Goal: Navigation & Orientation: Find specific page/section

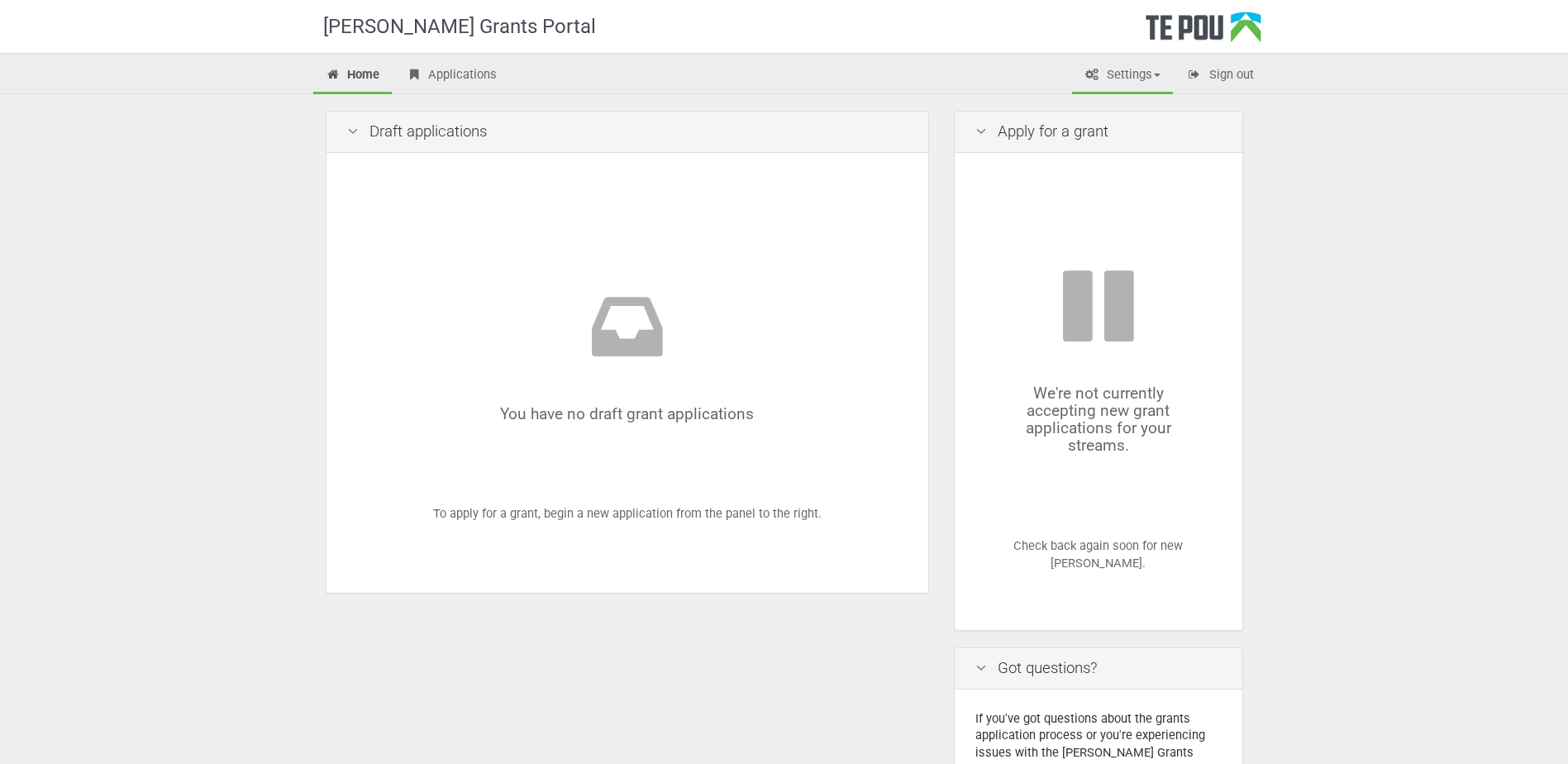
click at [1111, 74] on link "Settings" at bounding box center [1122, 76] width 100 height 36
click at [1116, 101] on link "Profile" at bounding box center [1108, 110] width 131 height 24
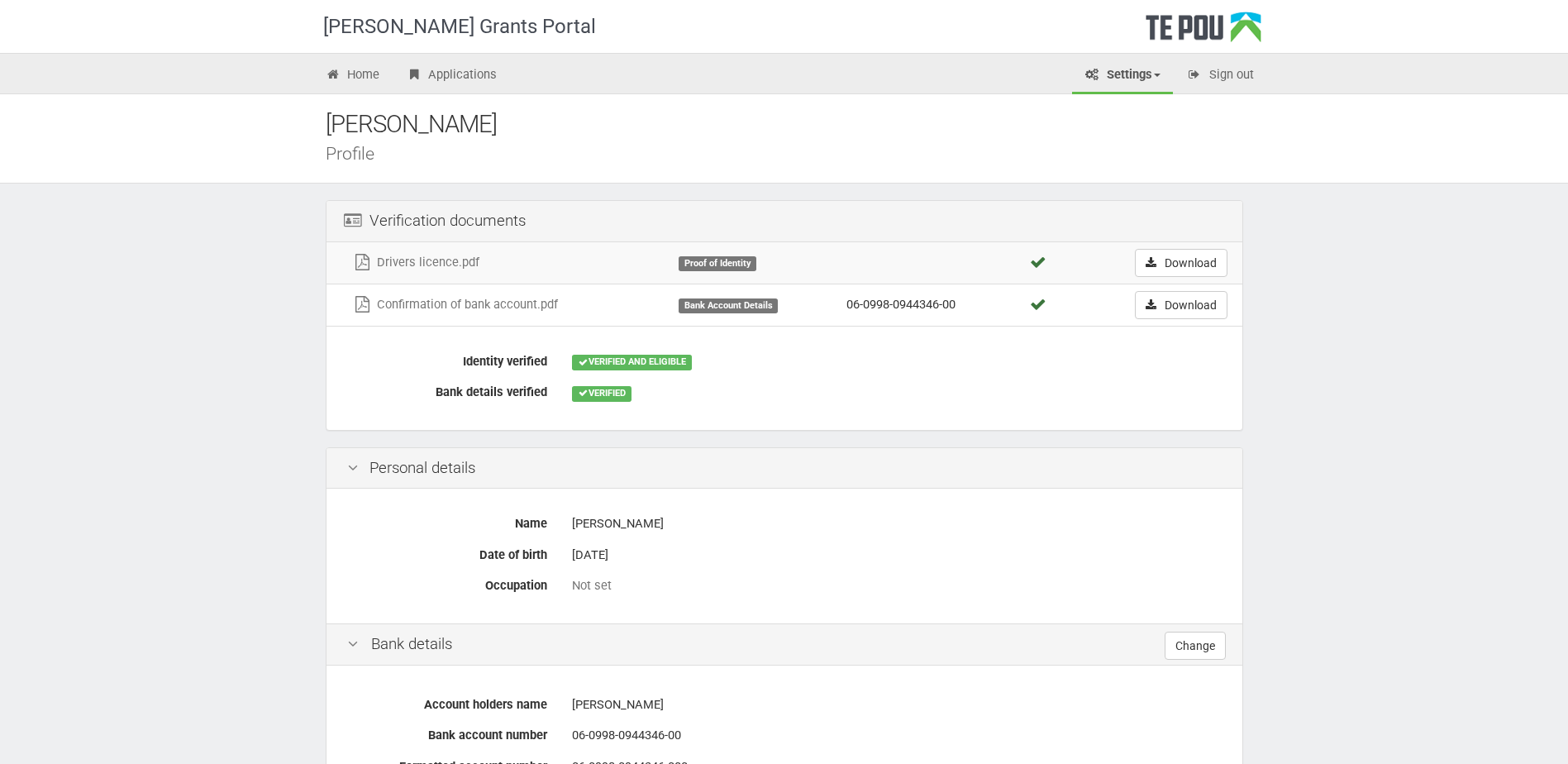
click at [1122, 81] on link "Settings" at bounding box center [1122, 76] width 100 height 36
click at [1126, 132] on link "My account" at bounding box center [1108, 134] width 131 height 24
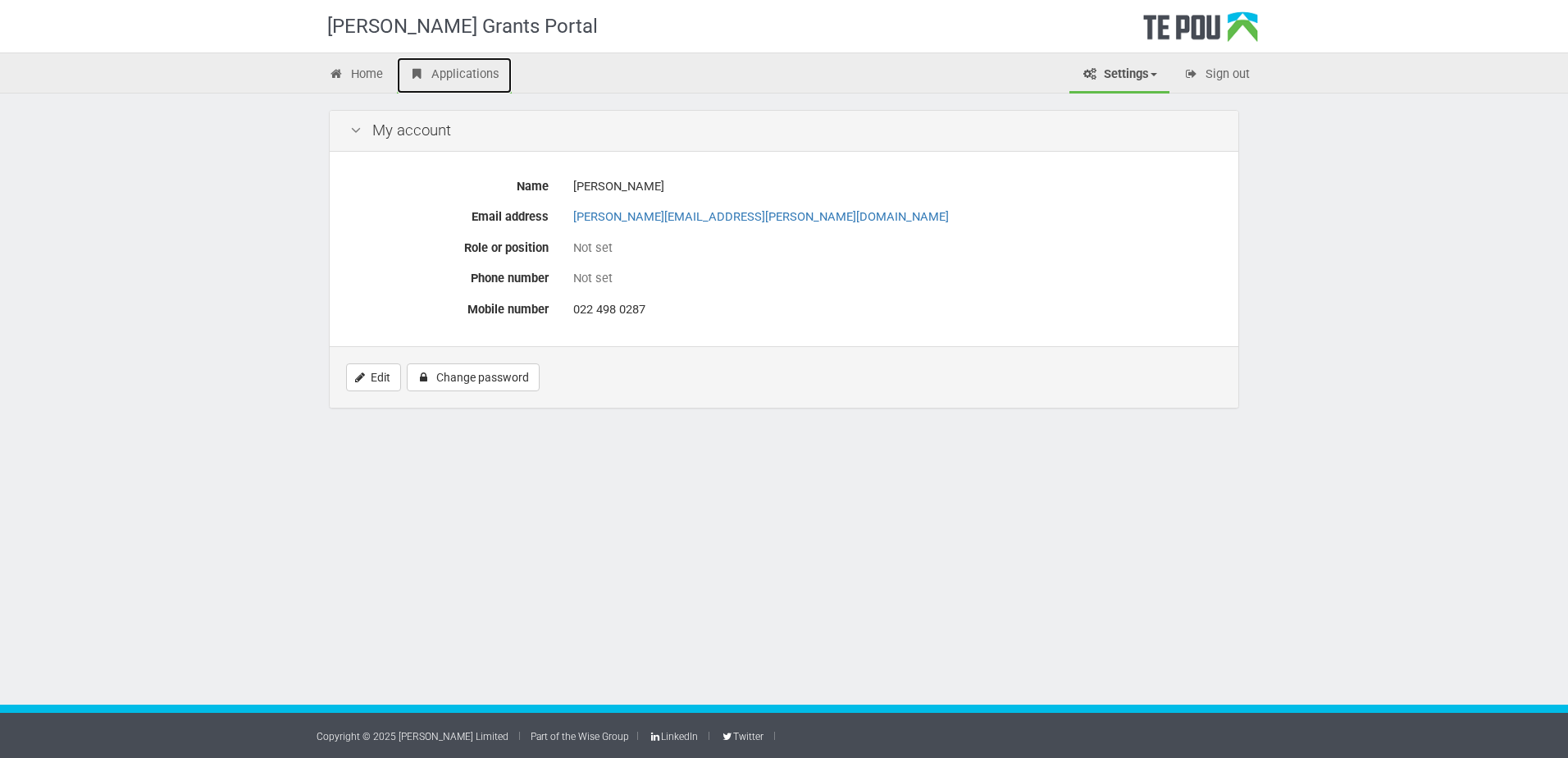
click at [474, 76] on link "Applications" at bounding box center [454, 75] width 115 height 36
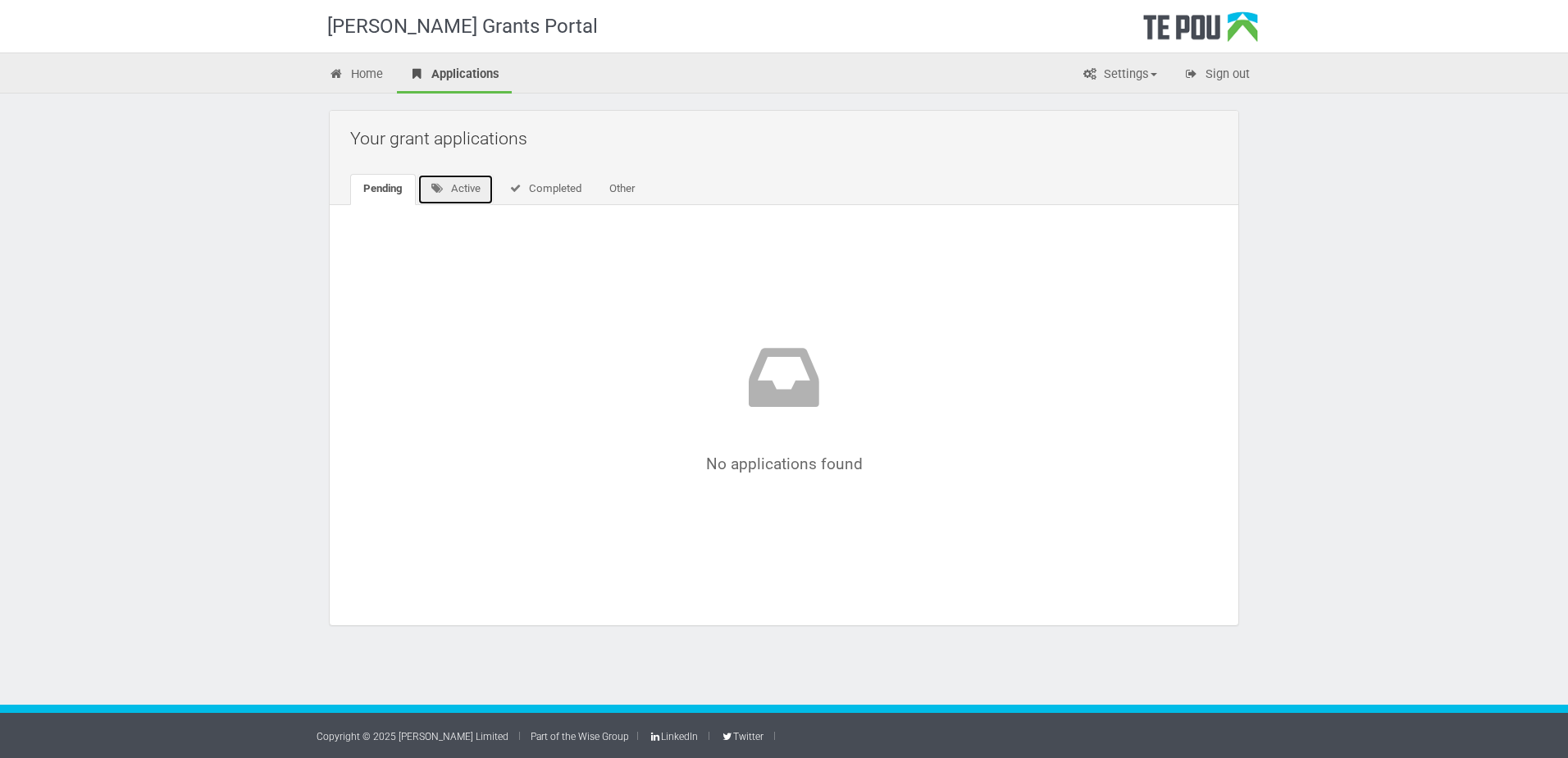
click at [475, 196] on link "Active" at bounding box center [455, 189] width 76 height 31
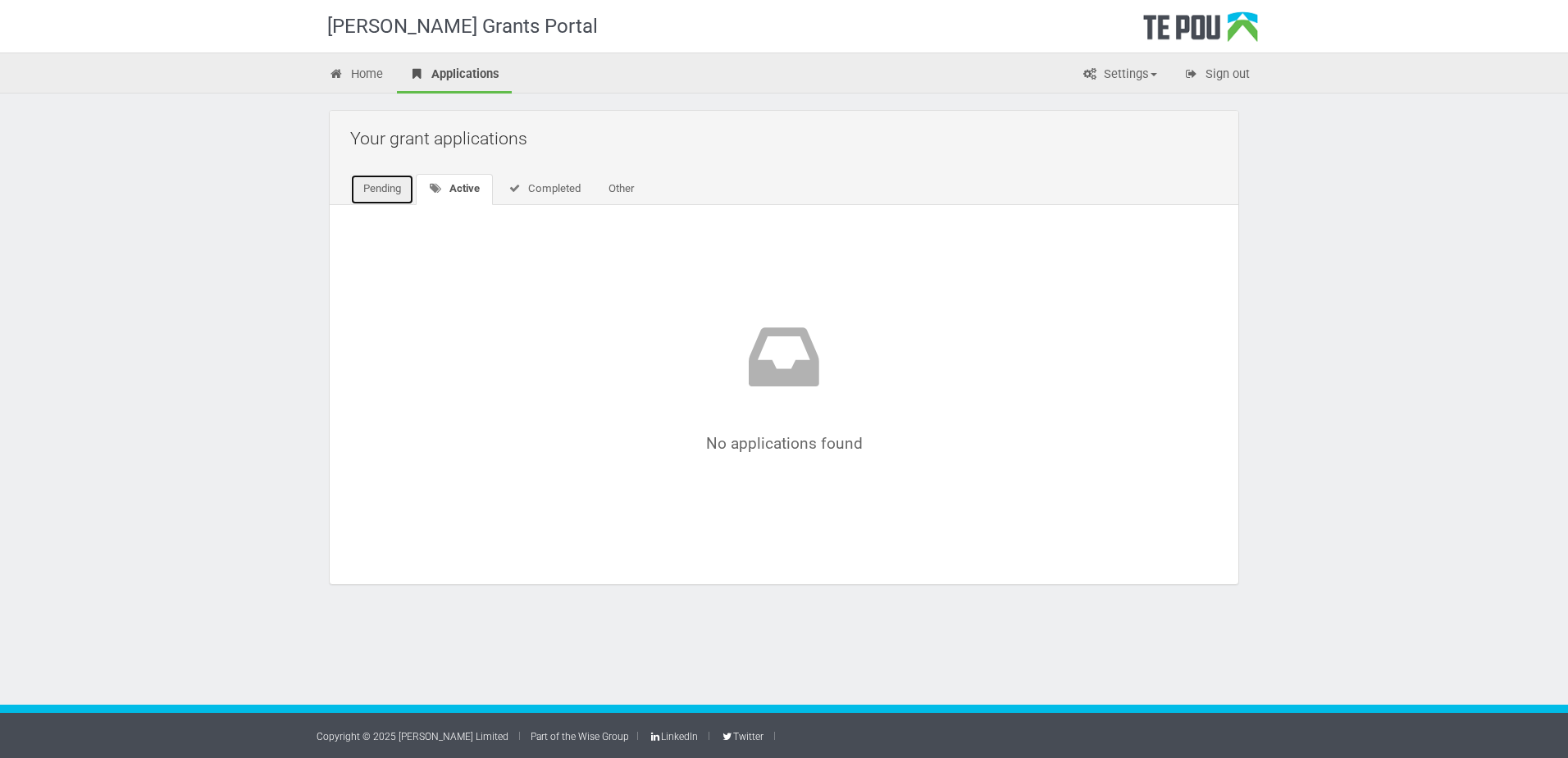
click at [366, 191] on link "Pending" at bounding box center [382, 189] width 64 height 31
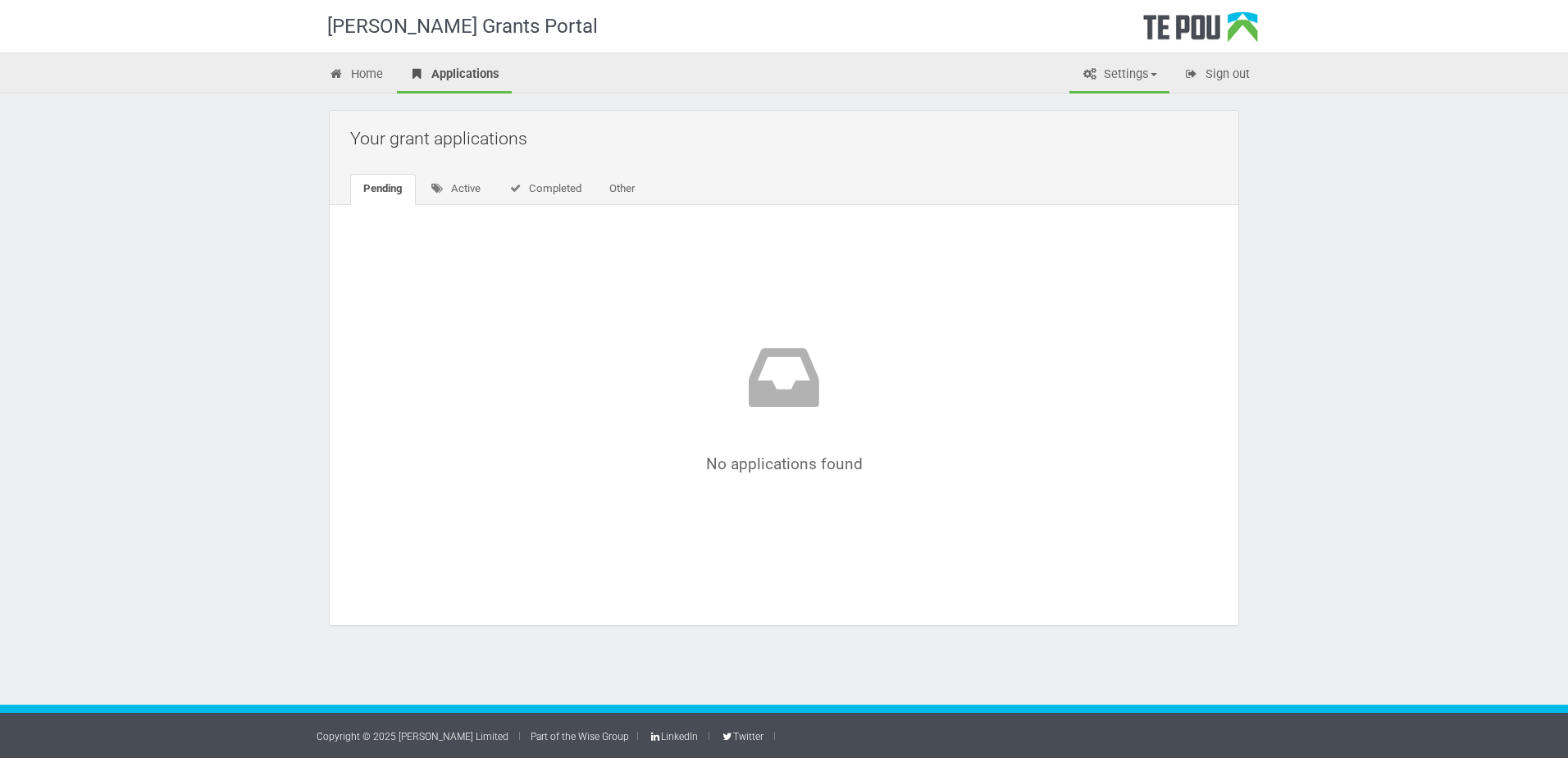
click at [1137, 74] on link "Settings" at bounding box center [1119, 75] width 100 height 36
click at [1129, 155] on link "FAQs" at bounding box center [1105, 157] width 130 height 24
click at [353, 75] on link "Home" at bounding box center [355, 75] width 78 height 36
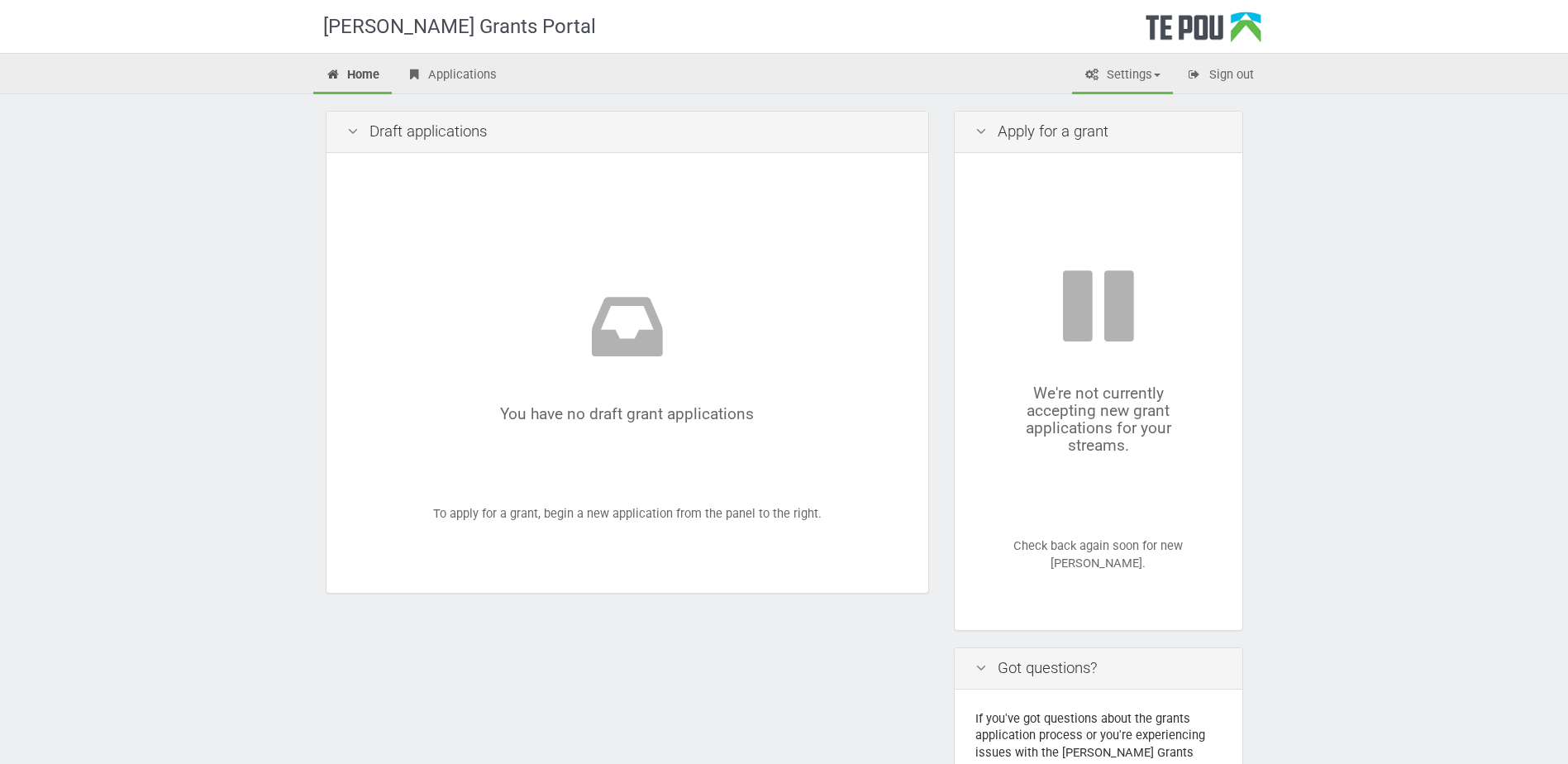
click at [1119, 84] on link "Settings" at bounding box center [1122, 76] width 100 height 36
click at [1116, 112] on link "Profile" at bounding box center [1108, 110] width 131 height 24
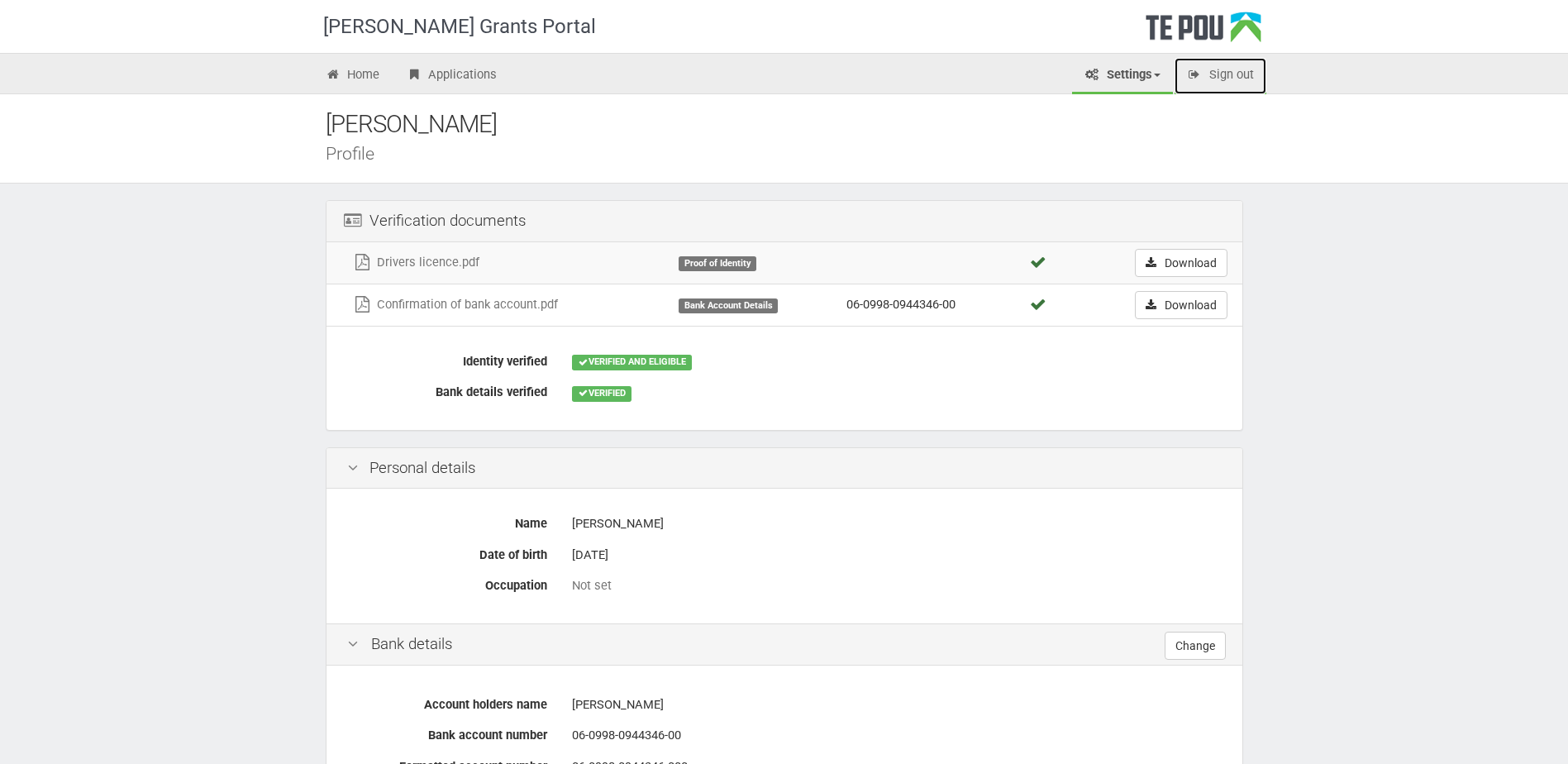
click at [1245, 81] on link "Sign out" at bounding box center [1220, 76] width 92 height 36
